Goal: Task Accomplishment & Management: Manage account settings

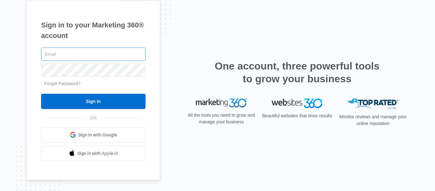
click at [70, 53] on input "text" at bounding box center [93, 53] width 104 height 13
type input "[EMAIL_ADDRESS][DOMAIN_NAME]"
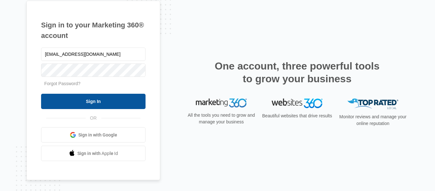
click at [102, 101] on input "Sign In" at bounding box center [93, 101] width 104 height 15
